Goal: Transaction & Acquisition: Book appointment/travel/reservation

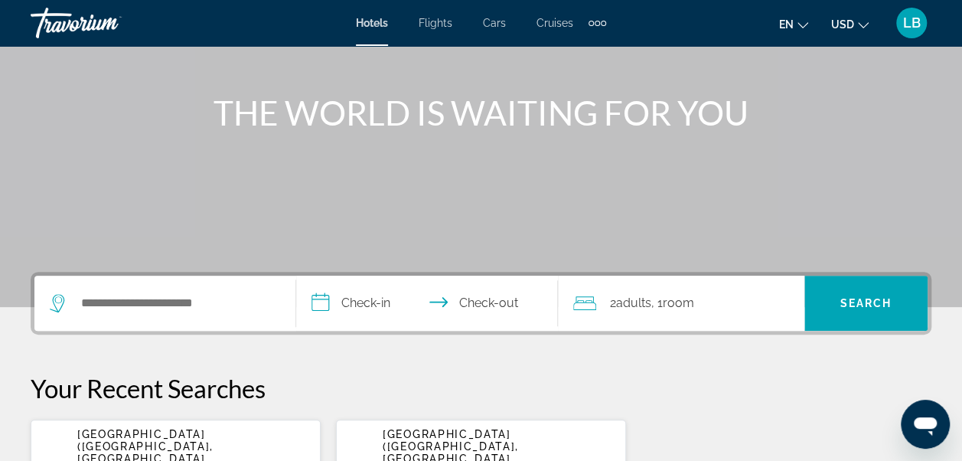
scroll to position [153, 0]
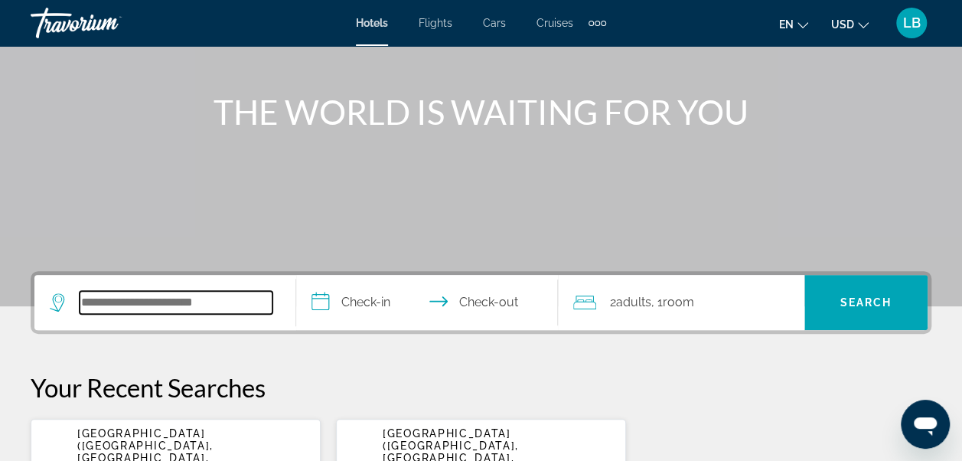
click at [134, 309] on input "Search hotel destination" at bounding box center [176, 302] width 193 height 23
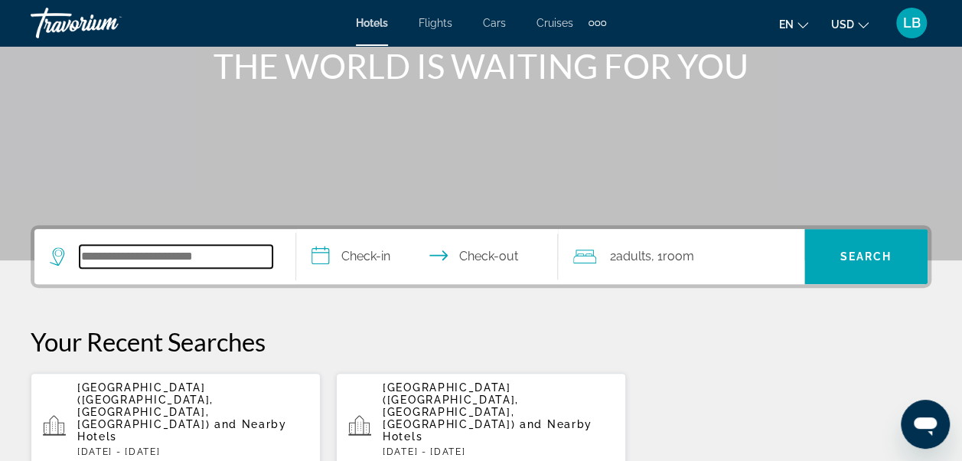
scroll to position [374, 0]
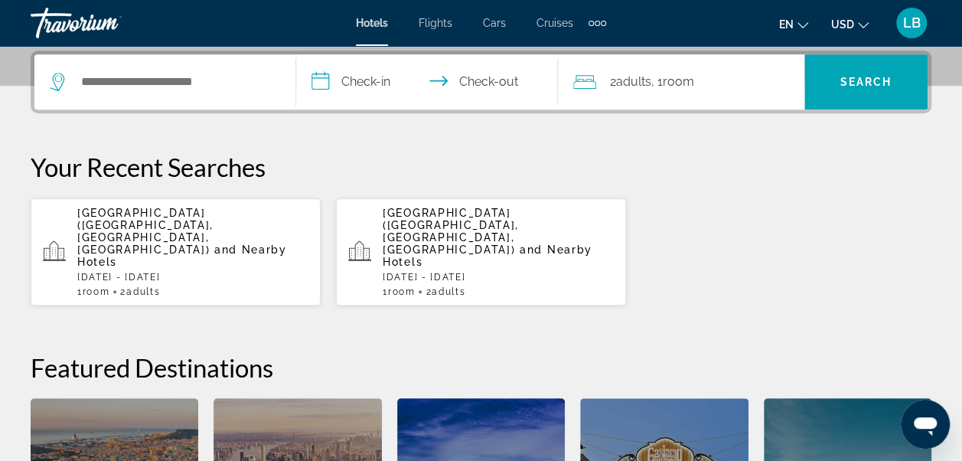
click at [176, 272] on p "[DATE] - [DATE]" at bounding box center [192, 277] width 231 height 11
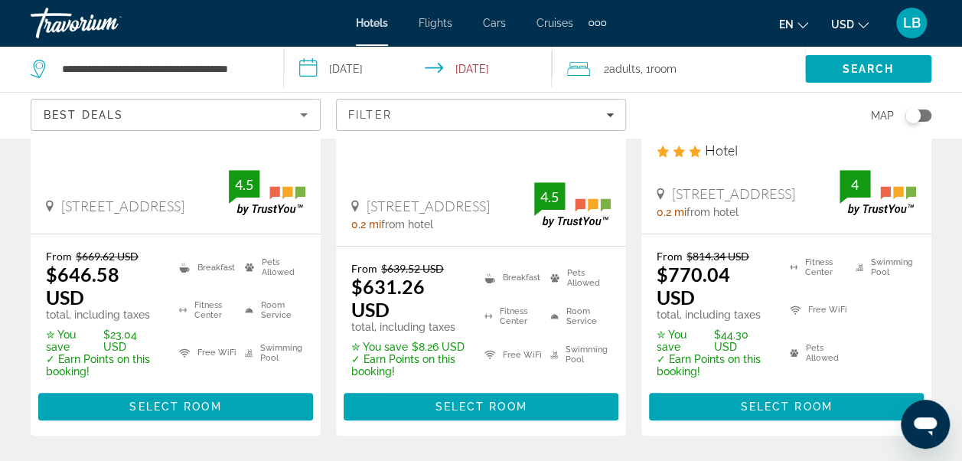
scroll to position [350, 0]
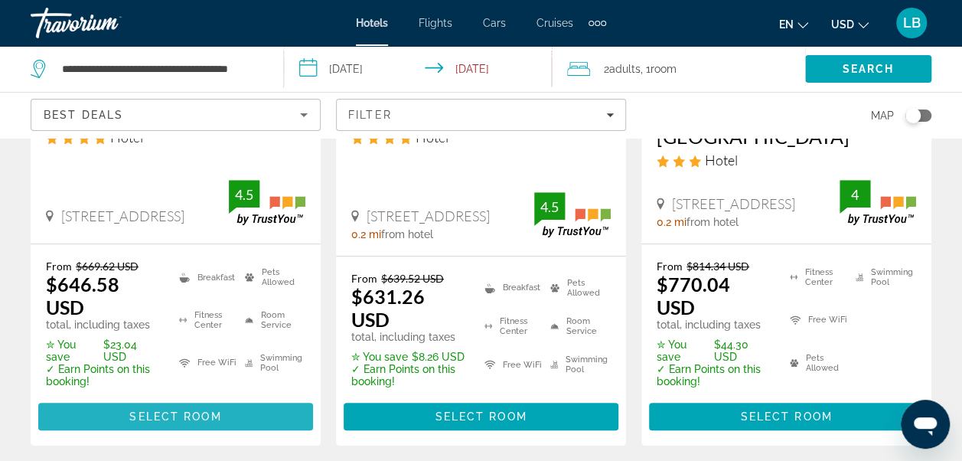
click at [192, 410] on span "Select Room" at bounding box center [175, 416] width 92 height 12
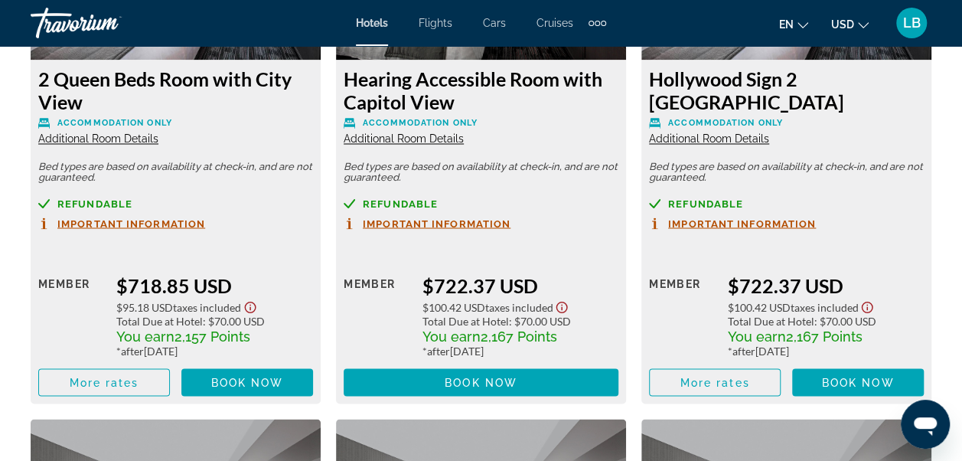
scroll to position [4123, 0]
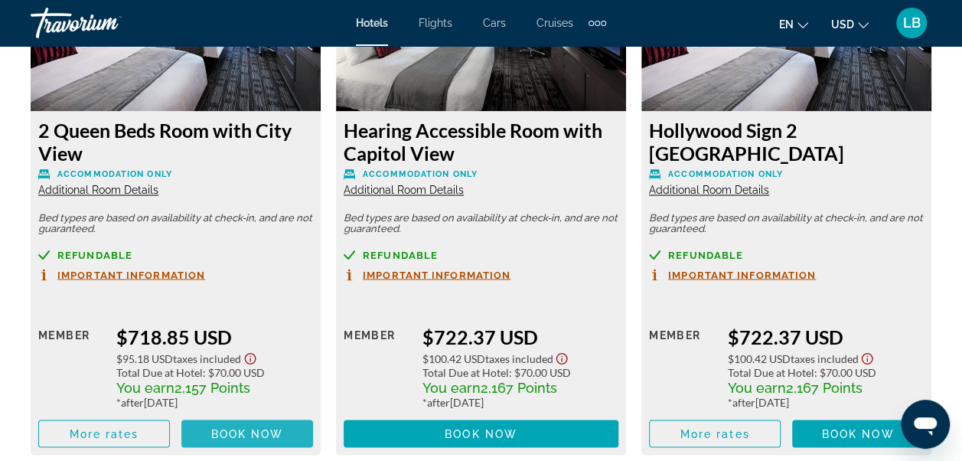
click at [236, 430] on span "Book now" at bounding box center [247, 433] width 73 height 12
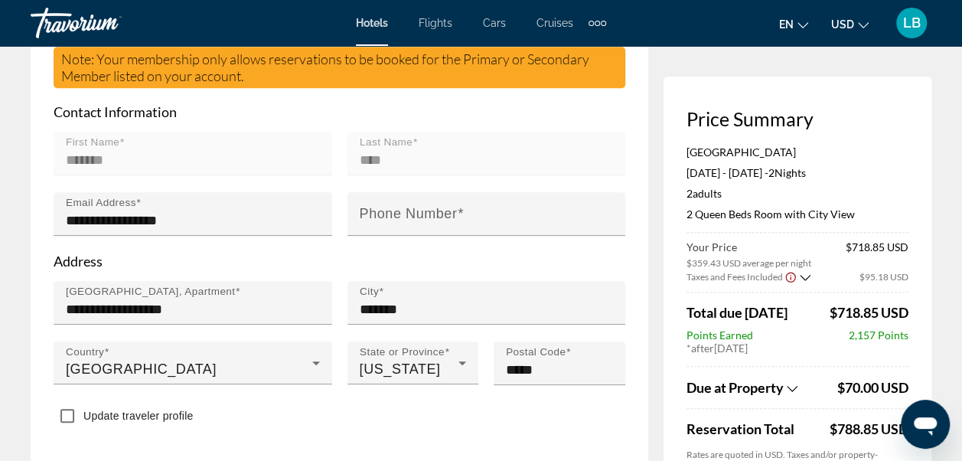
scroll to position [559, 0]
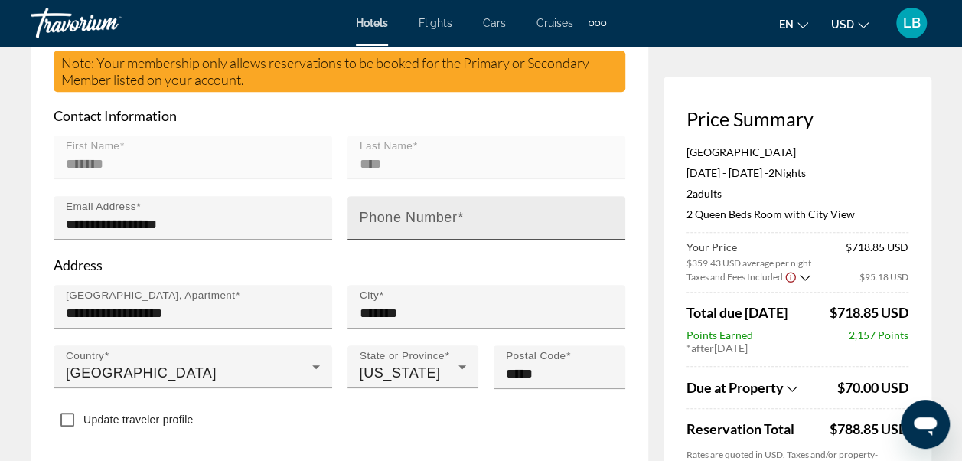
click at [457, 219] on span "Main content" at bounding box center [460, 217] width 7 height 15
click at [456, 219] on input "Phone Number" at bounding box center [491, 224] width 263 height 18
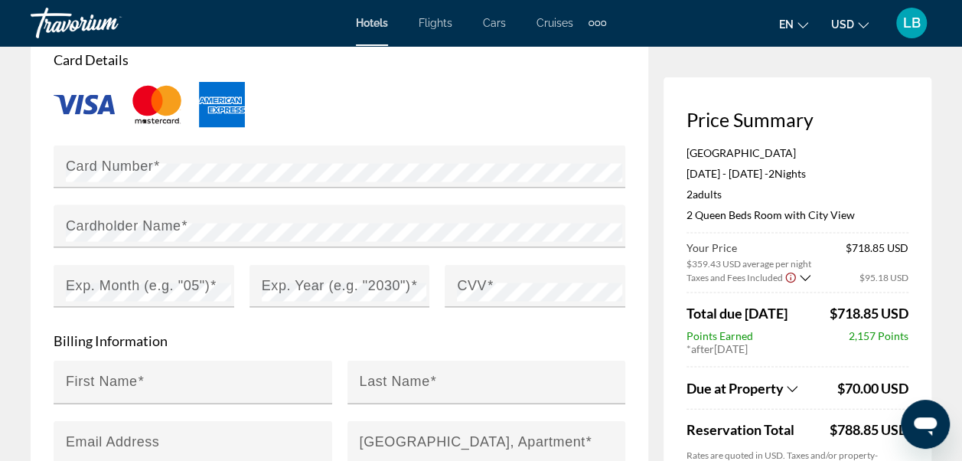
scroll to position [1406, 0]
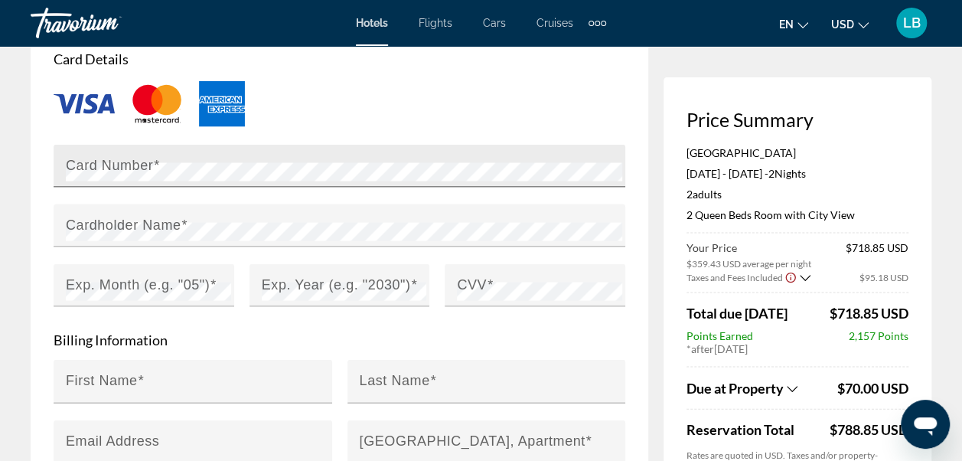
type input "**********"
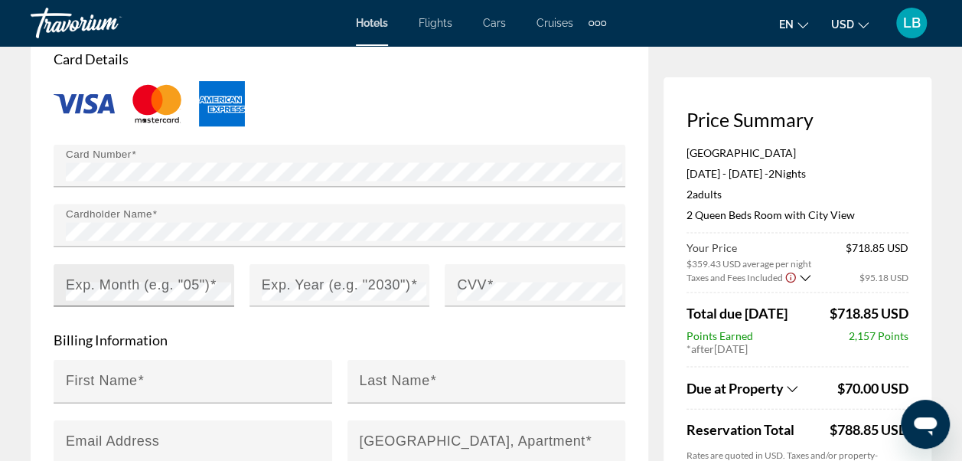
click at [136, 282] on mat-label "Exp. Month (e.g. "05")" at bounding box center [138, 283] width 144 height 15
click at [306, 282] on mat-label "Exp. Year (e.g. "2030")" at bounding box center [336, 283] width 149 height 15
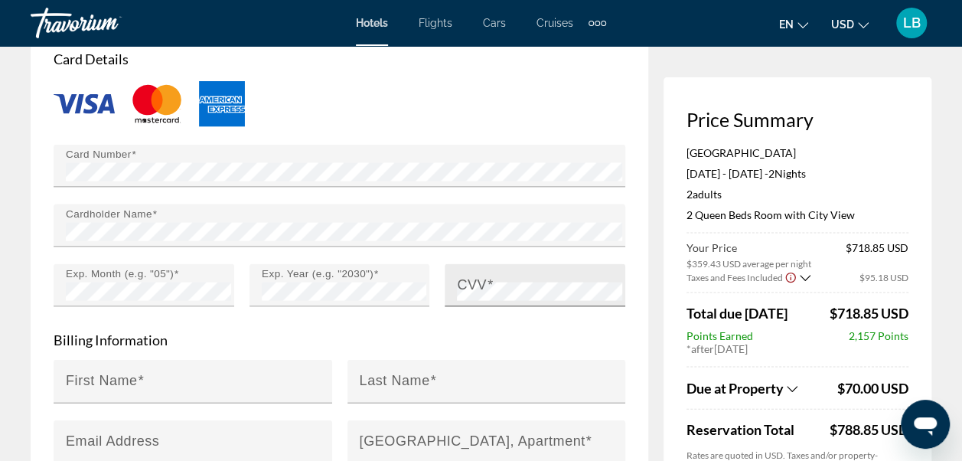
click at [462, 280] on mat-label "CVV" at bounding box center [472, 283] width 30 height 15
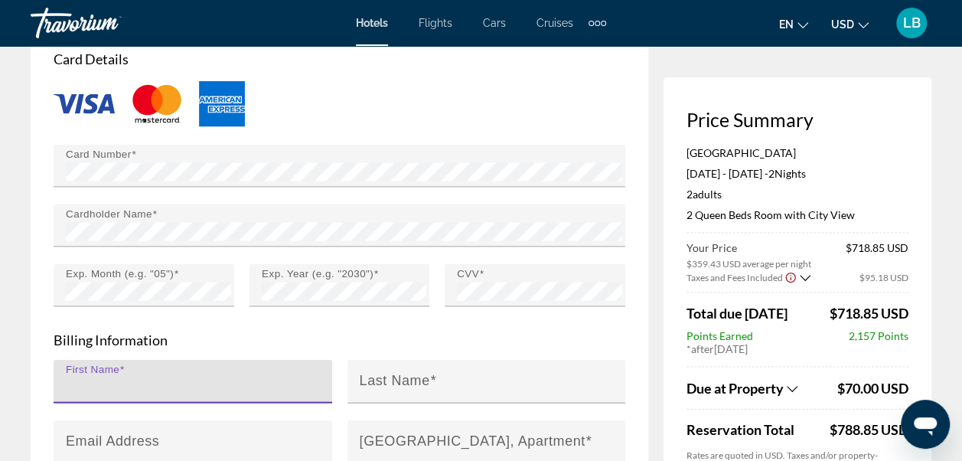
click at [217, 378] on input "First Name" at bounding box center [197, 387] width 263 height 18
type input "*******"
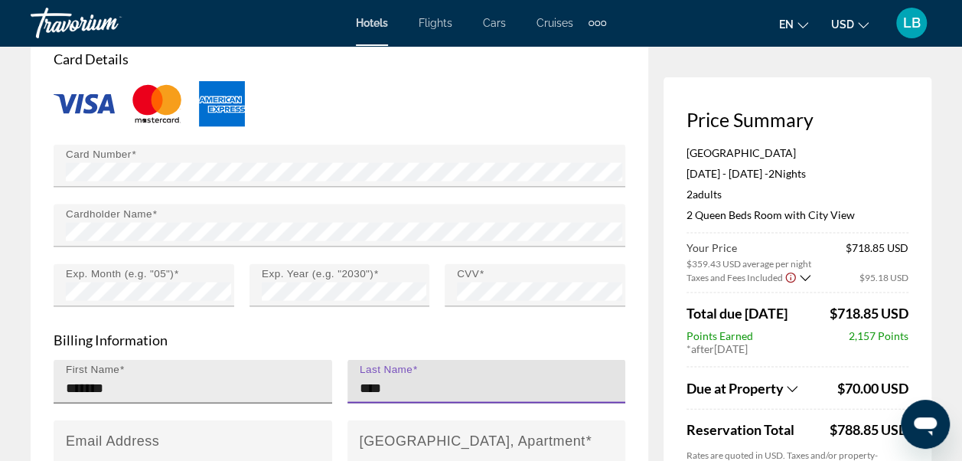
type input "****"
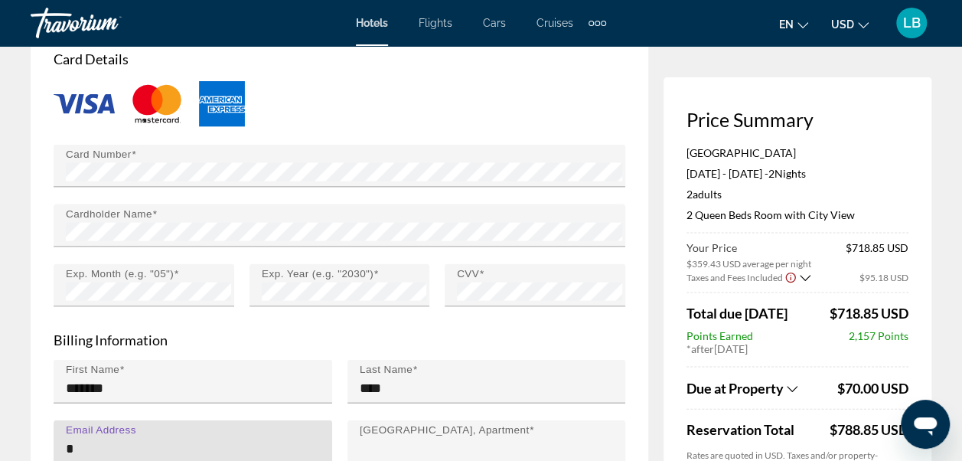
type input "**********"
type input "*******"
type input "**"
type input "*****"
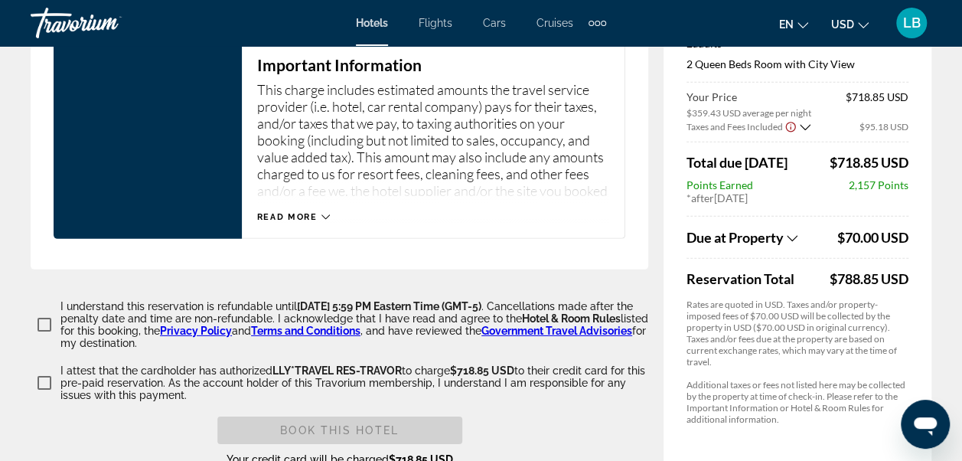
scroll to position [2293, 0]
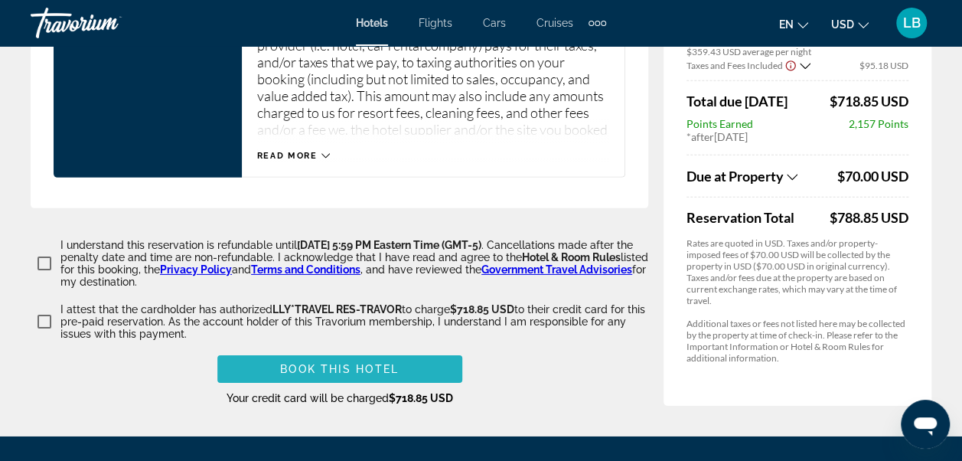
click at [318, 363] on span "Book this hotel" at bounding box center [339, 369] width 119 height 12
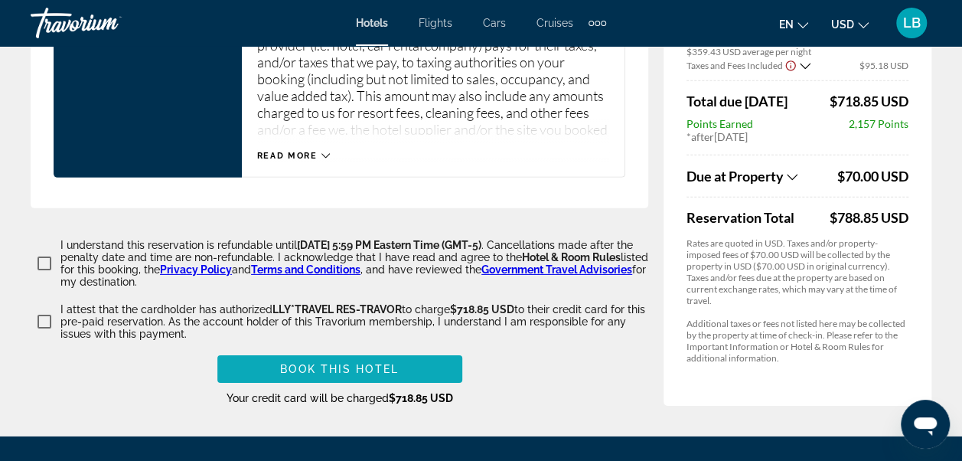
scroll to position [1677, 0]
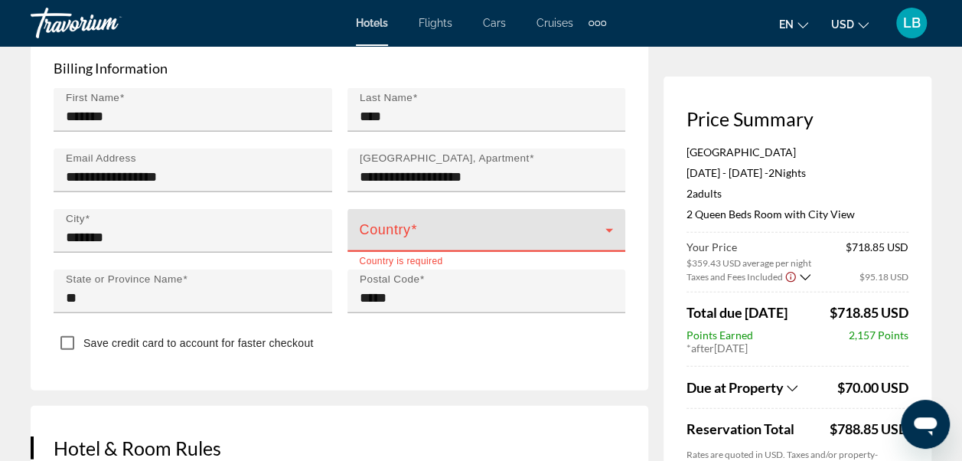
click at [614, 227] on icon "Main content" at bounding box center [609, 230] width 18 height 18
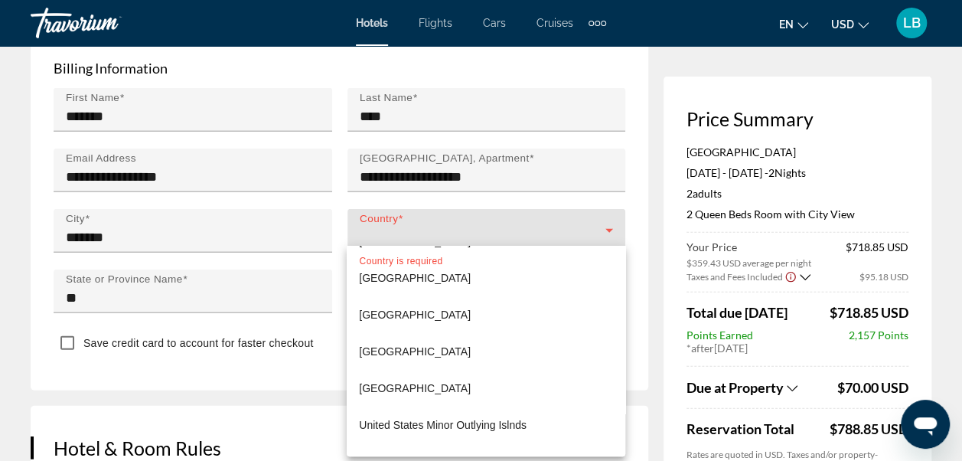
scroll to position [8892, 0]
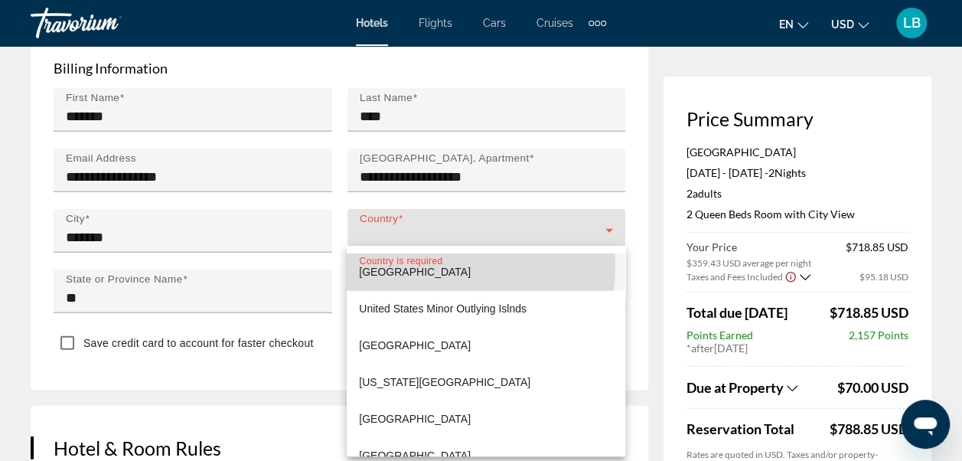
click at [444, 266] on span "[GEOGRAPHIC_DATA]" at bounding box center [415, 272] width 112 height 18
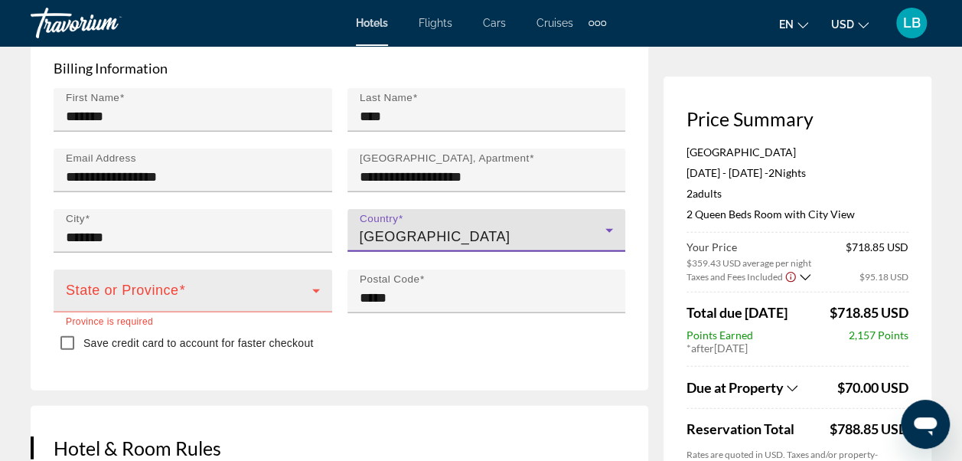
click at [300, 288] on span "Main content" at bounding box center [189, 297] width 247 height 18
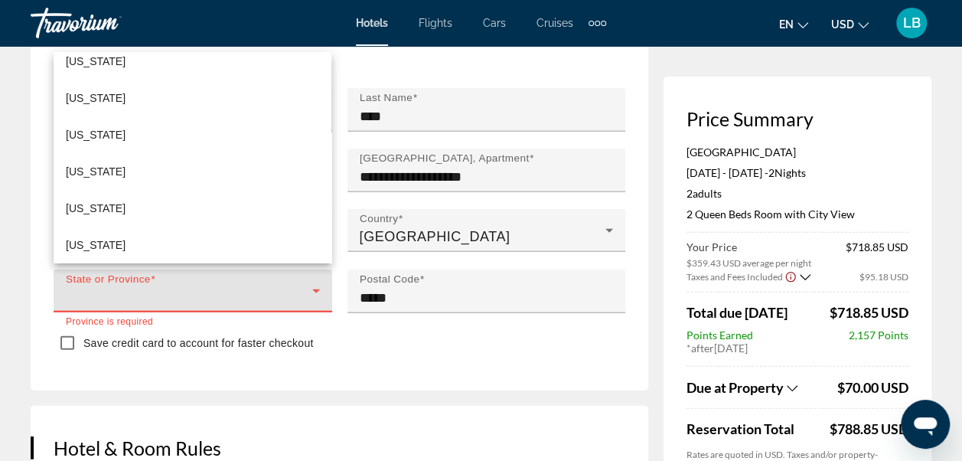
scroll to position [315, 0]
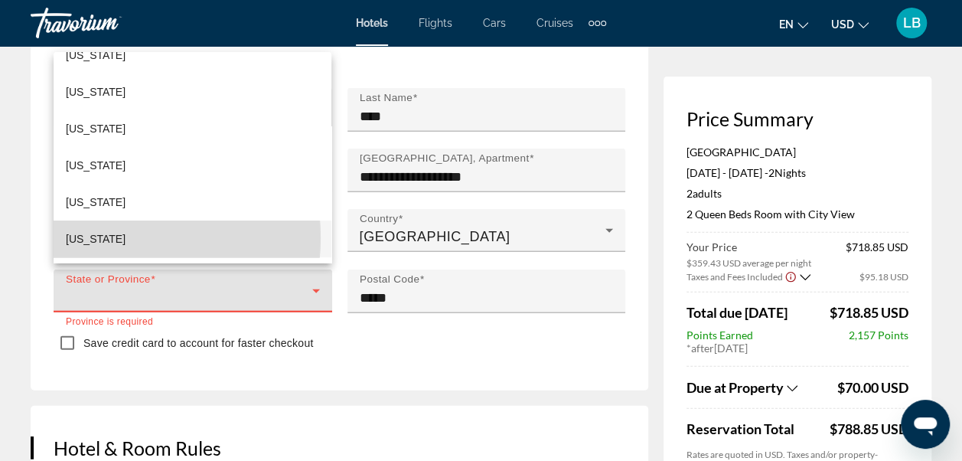
click at [94, 237] on span "[US_STATE]" at bounding box center [96, 239] width 60 height 18
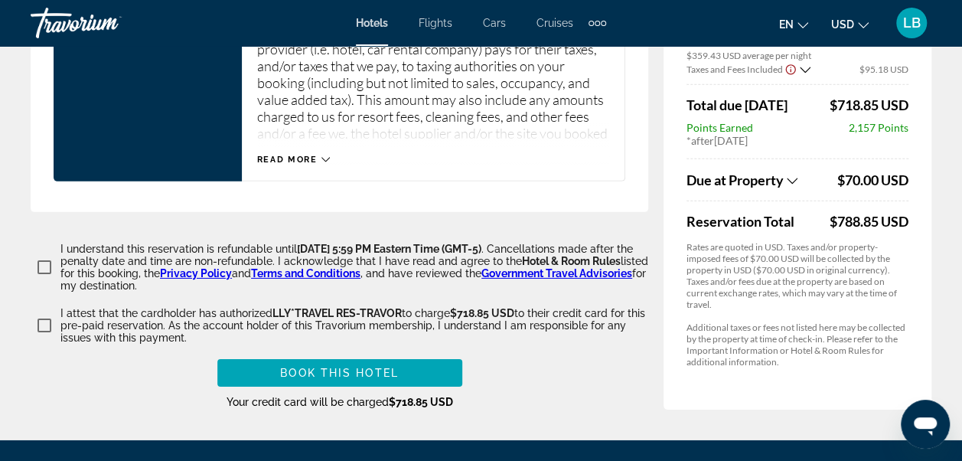
scroll to position [2412, 0]
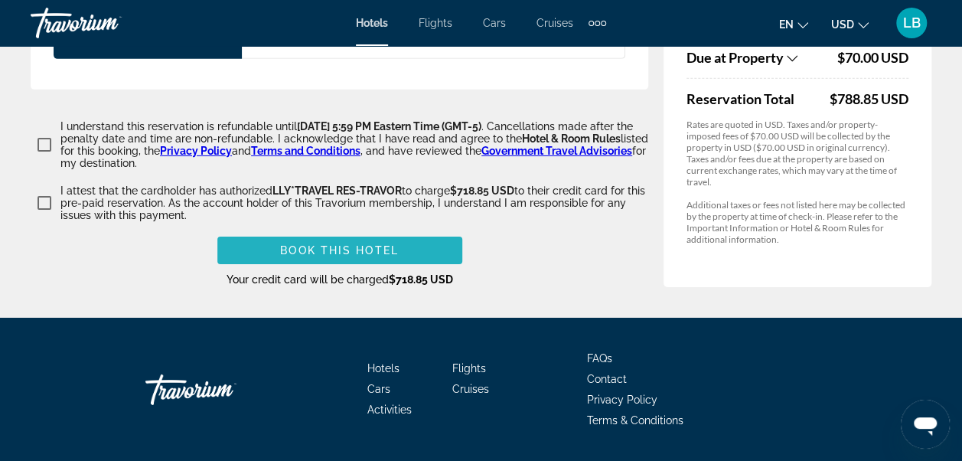
click at [361, 235] on span "Main content" at bounding box center [339, 250] width 245 height 37
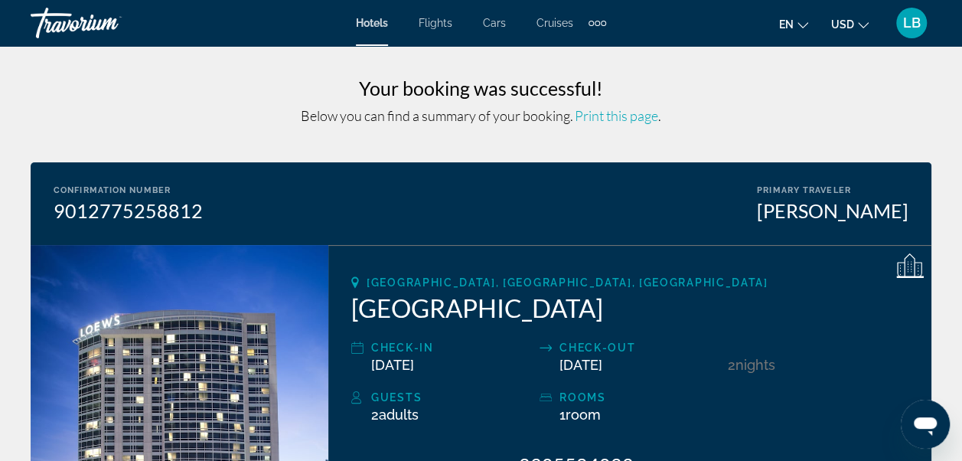
click at [907, 25] on span "LB" at bounding box center [912, 22] width 18 height 15
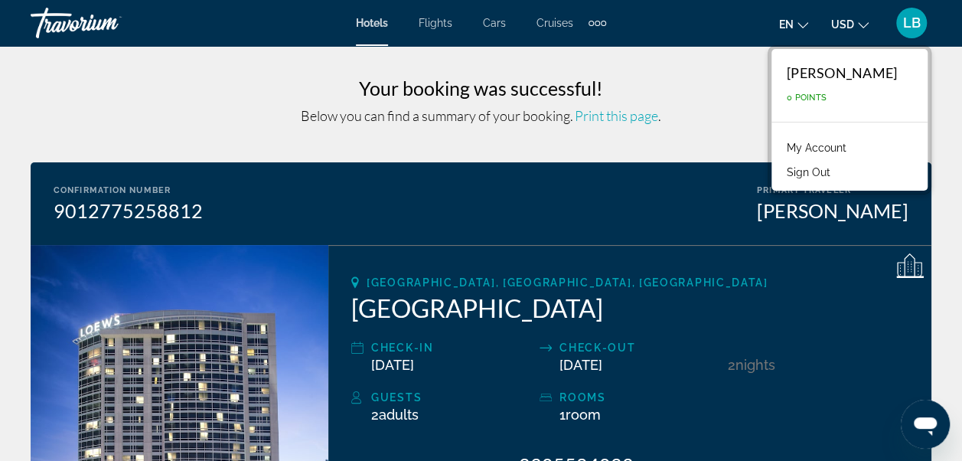
click at [831, 165] on button "Sign Out" at bounding box center [808, 172] width 59 height 20
